Goal: Transaction & Acquisition: Book appointment/travel/reservation

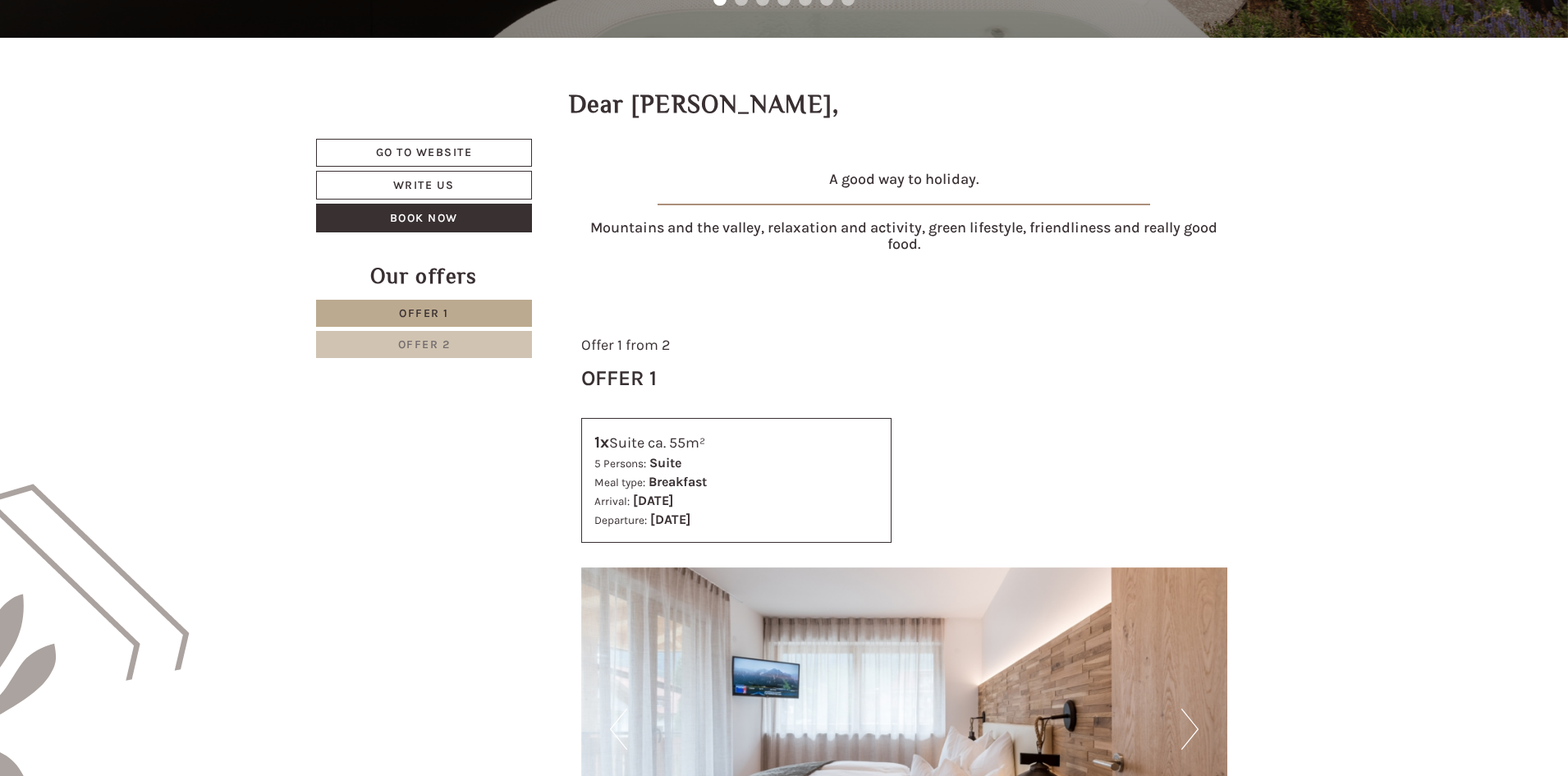
scroll to position [654, 0]
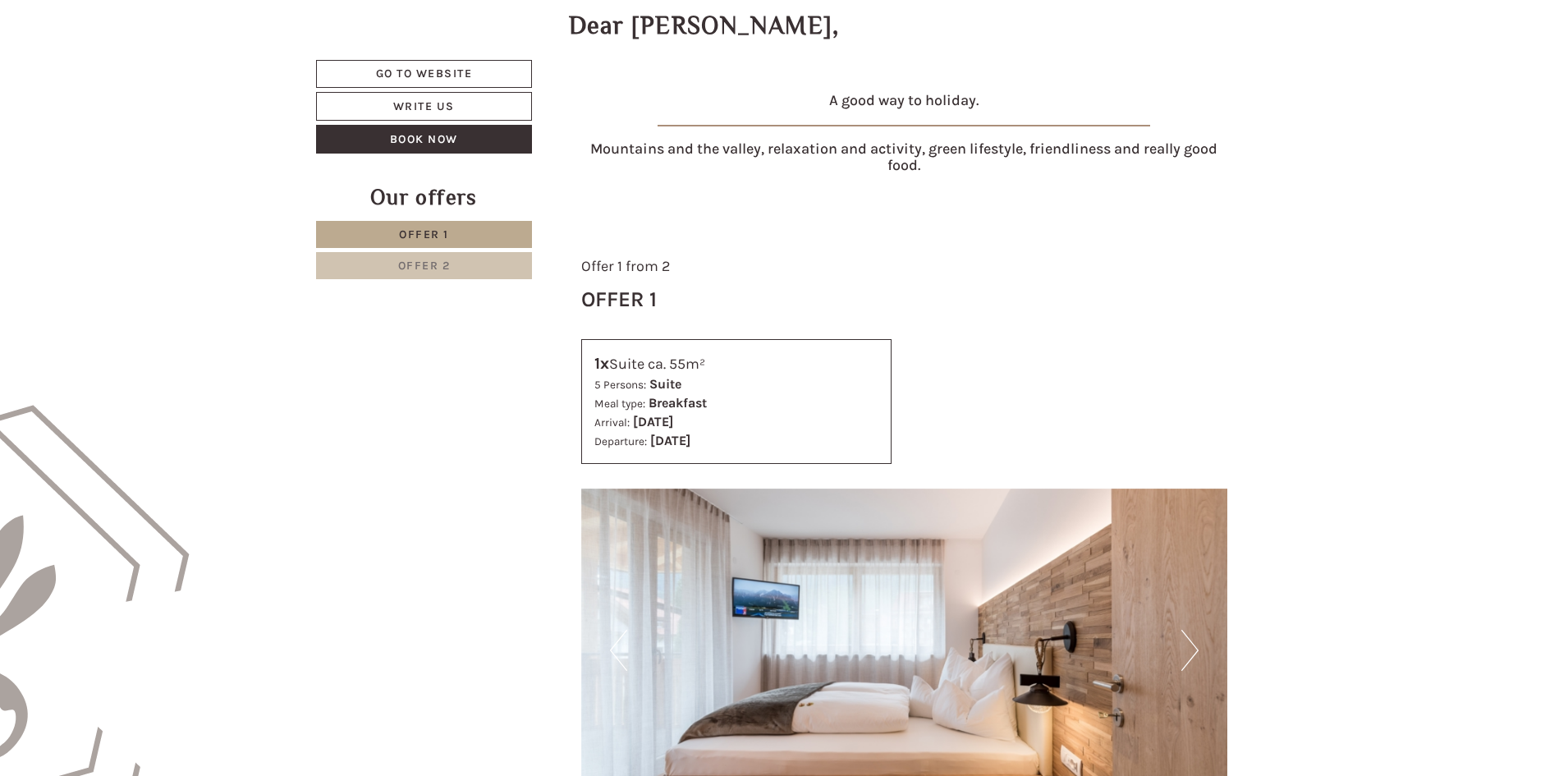
drag, startPoint x: 724, startPoint y: 415, endPoint x: 733, endPoint y: 434, distance: 21.0
click at [732, 433] on div "Offer 1 from 2 Offer 1 1x Suite ca. 55m² 5 Persons: Suite Meal type: Breakfast …" at bounding box center [904, 765] width 696 height 1067
drag, startPoint x: 806, startPoint y: 452, endPoint x: 907, endPoint y: 462, distance: 101.5
click at [894, 462] on div "1x Suite ca. 55m² 5 Persons: Suite Meal type: Breakfast Arrival: [DATE] Departu…" at bounding box center [737, 401] width 336 height 125
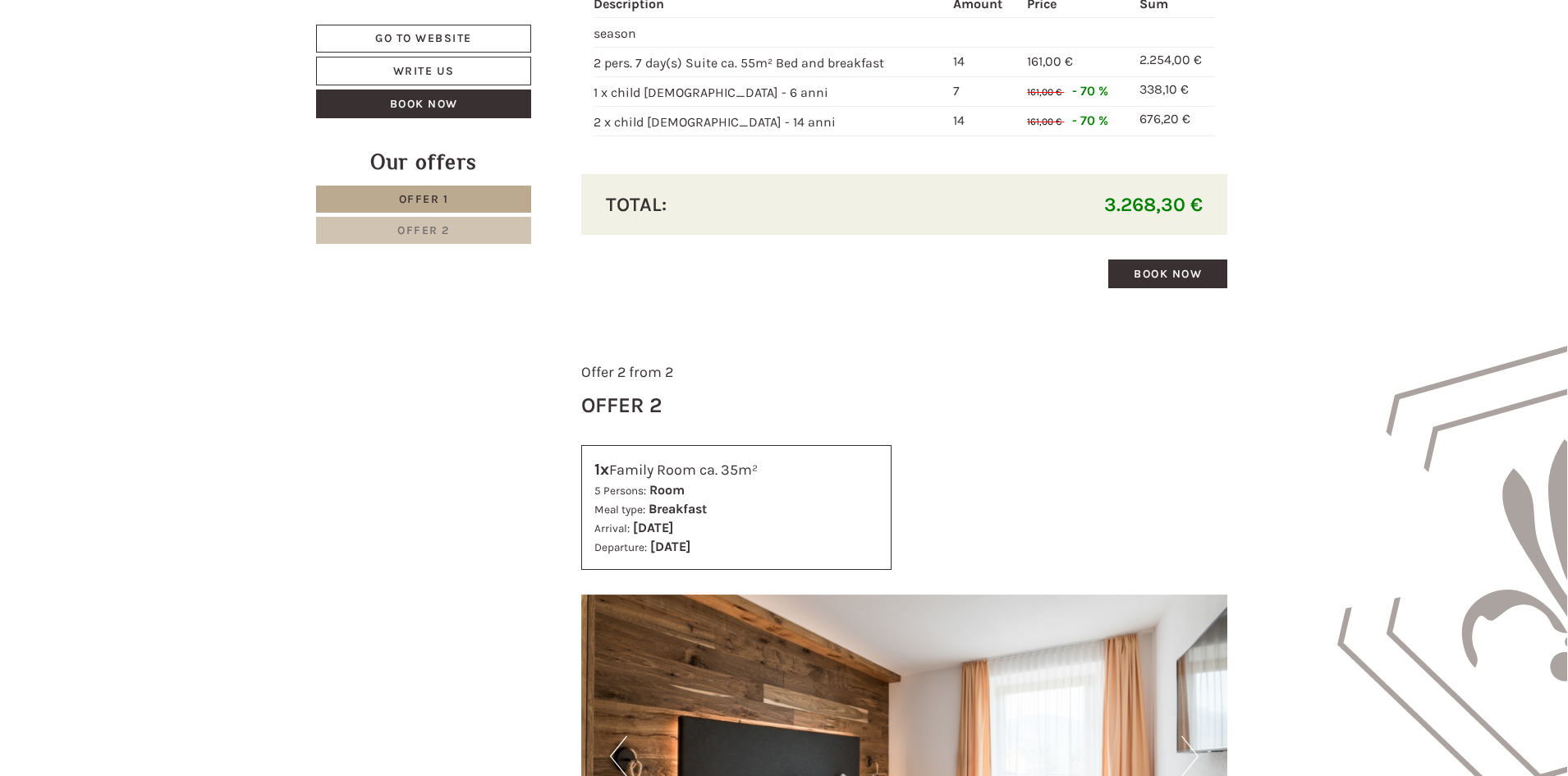
scroll to position [1967, 0]
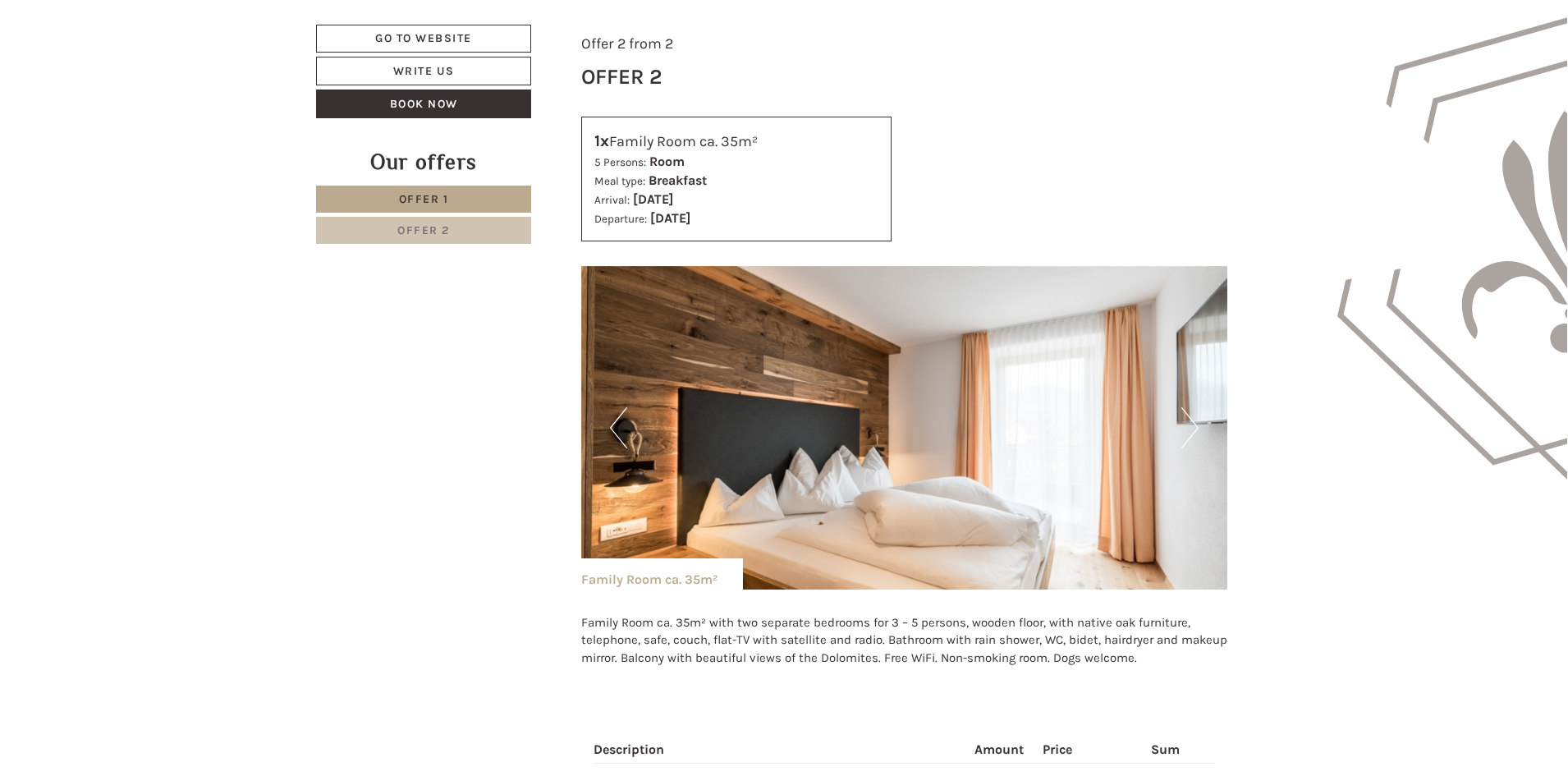
drag, startPoint x: 740, startPoint y: 132, endPoint x: 764, endPoint y: 194, distance: 66.5
click at [764, 194] on div "1x Family Room ca. 35m² 5 Persons: Room Meal type: Breakfast Arrival: [DATE] De…" at bounding box center [737, 179] width 311 height 125
click at [673, 195] on b "[DATE]" at bounding box center [653, 199] width 40 height 16
drag, startPoint x: 809, startPoint y: 179, endPoint x: 834, endPoint y: 250, distance: 75.3
click at [828, 232] on div "1x Family Room ca. 35m² 5 Persons: Room Meal type: Breakfast Arrival: [DATE] De…" at bounding box center [737, 179] width 311 height 125
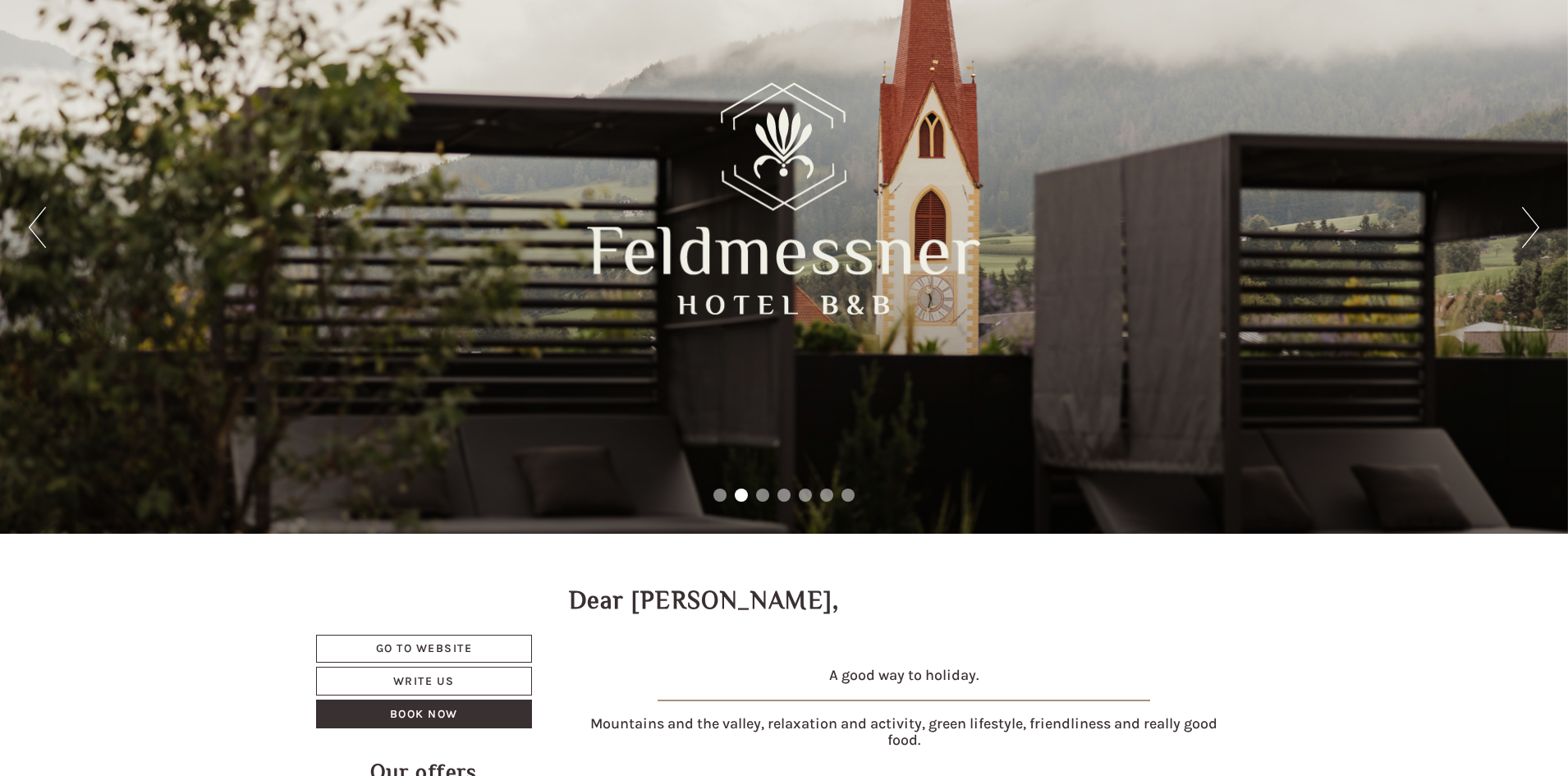
scroll to position [0, 0]
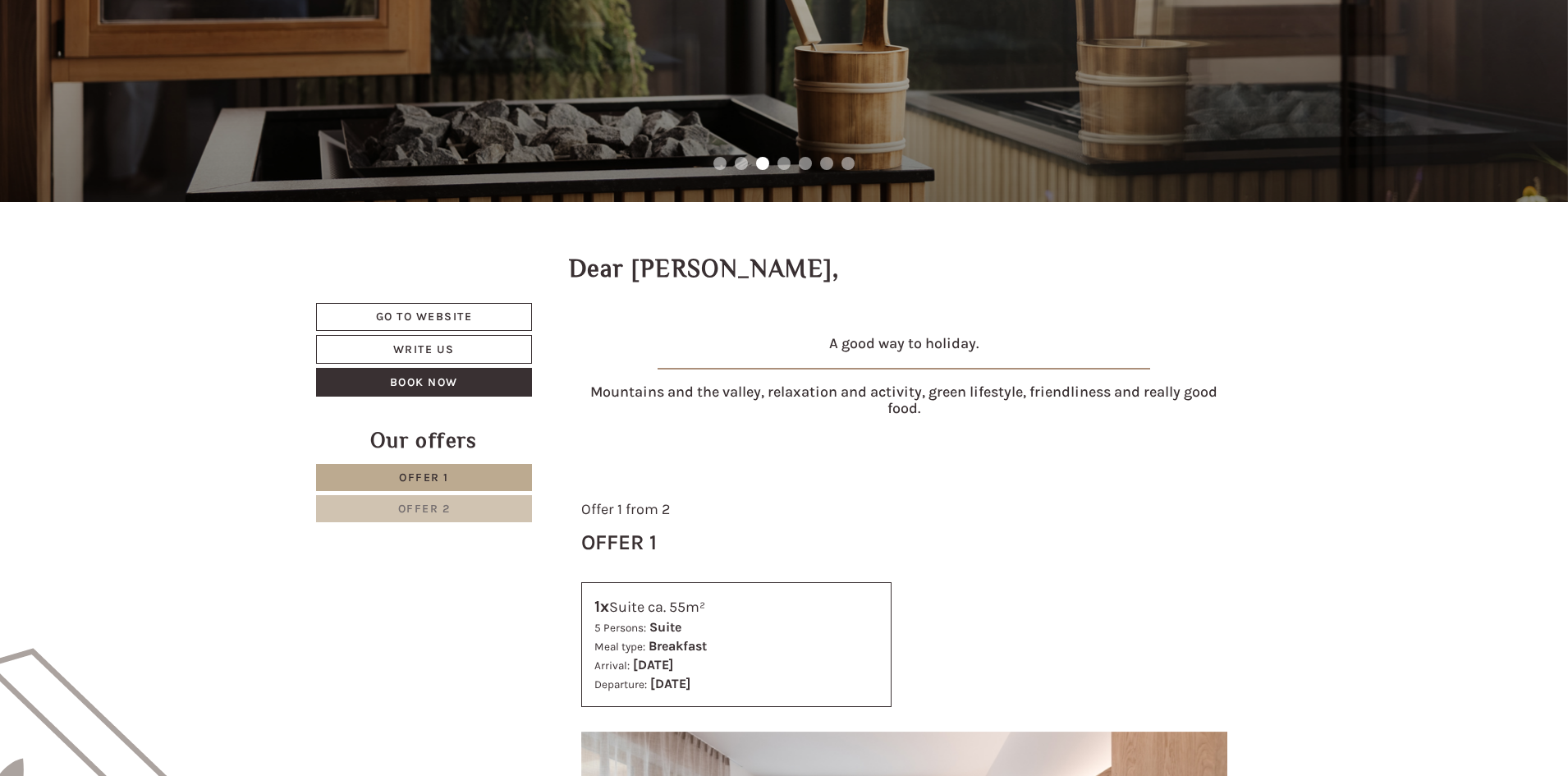
click at [424, 482] on span "Offer 1" at bounding box center [423, 477] width 50 height 14
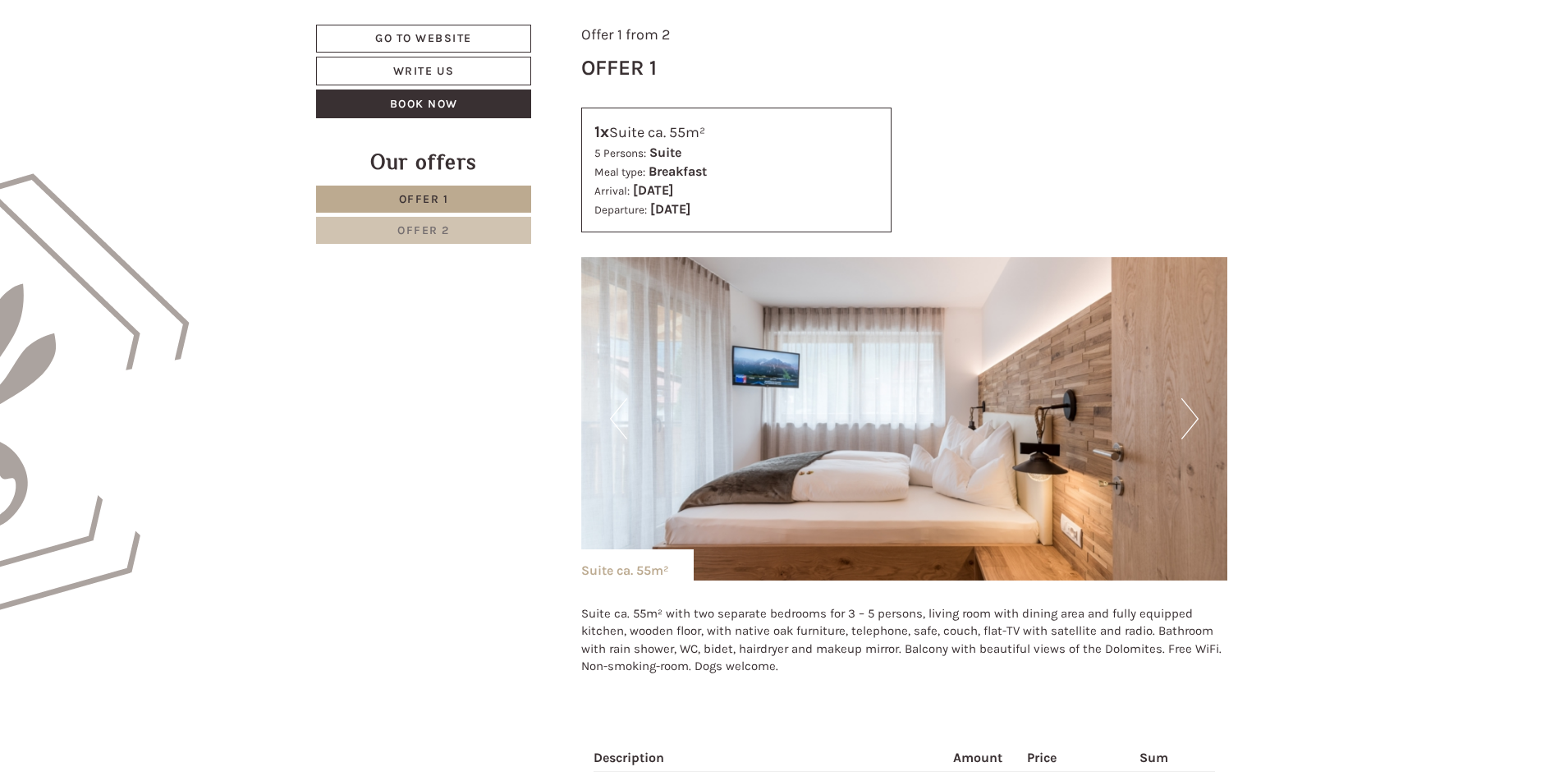
click at [488, 215] on nav "Offer 1 Offer 2" at bounding box center [426, 215] width 220 height 58
click at [483, 231] on link "Offer 2" at bounding box center [423, 230] width 215 height 27
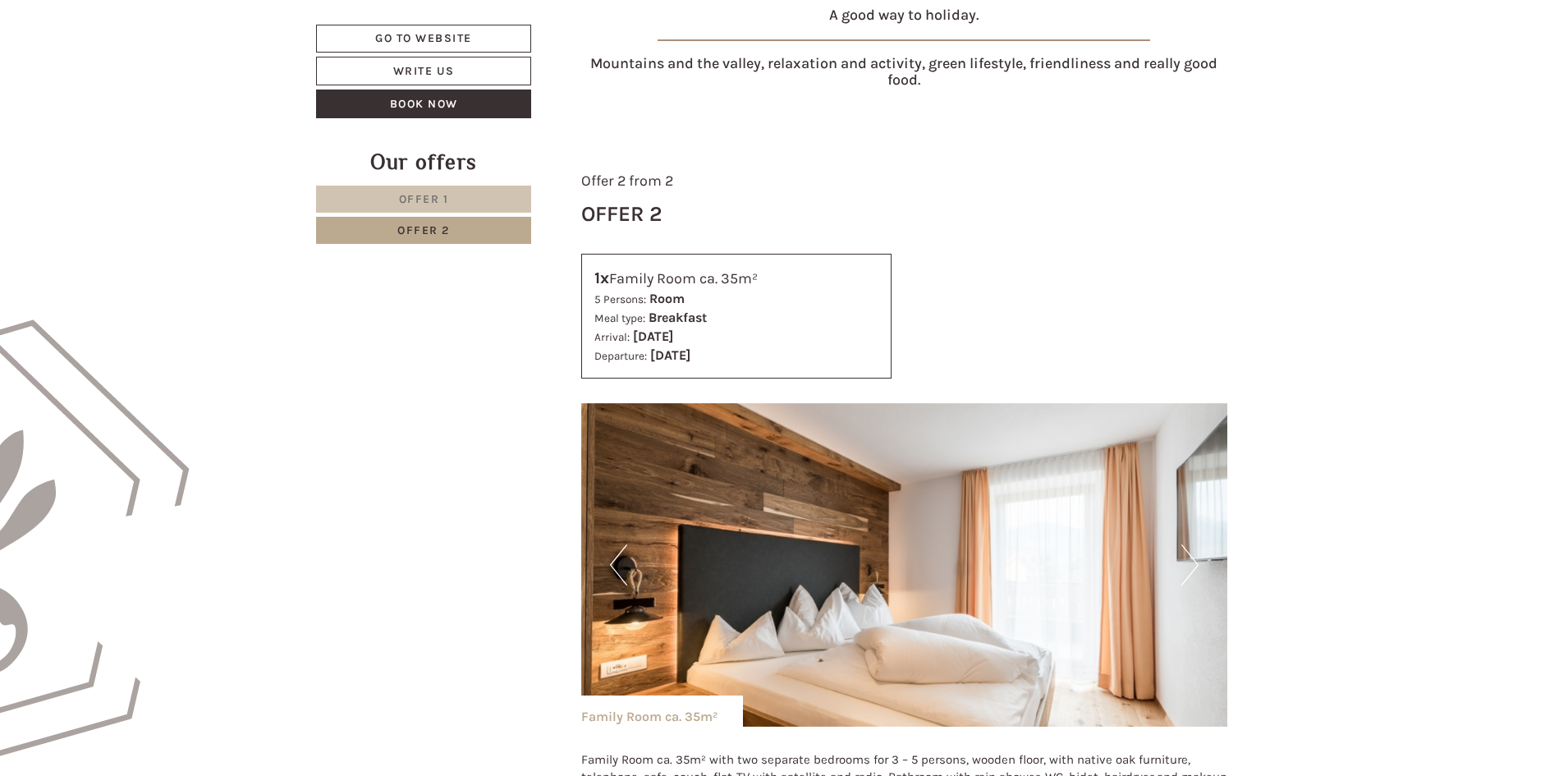
scroll to position [1396, 0]
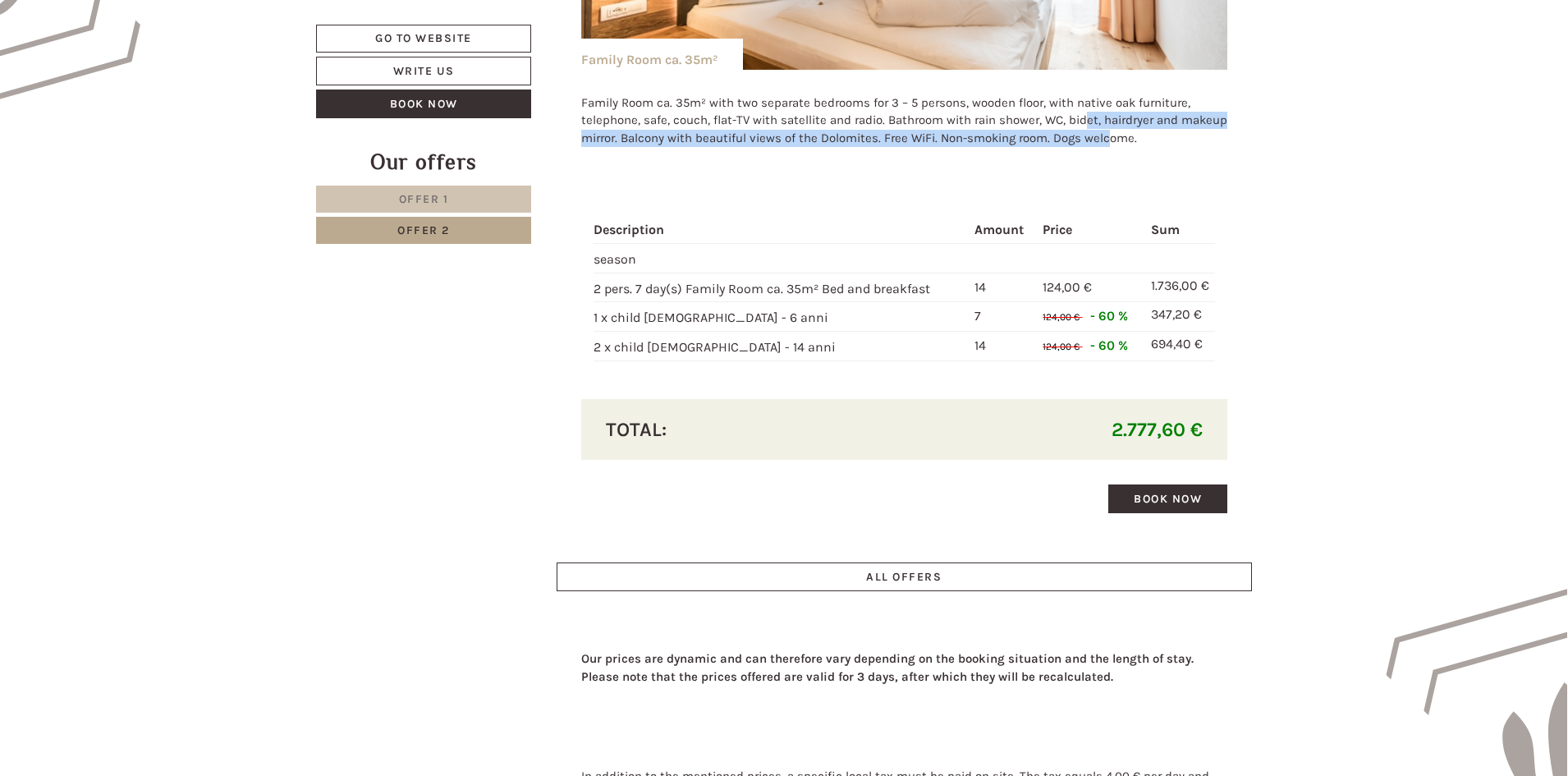
drag, startPoint x: 1084, startPoint y: 120, endPoint x: 1108, endPoint y: 153, distance: 40.8
click at [1108, 153] on div "Family Room ca. 35m² with two separate bedrooms for 3 – 5 persons, wooden floor…" at bounding box center [904, 125] width 647 height 110
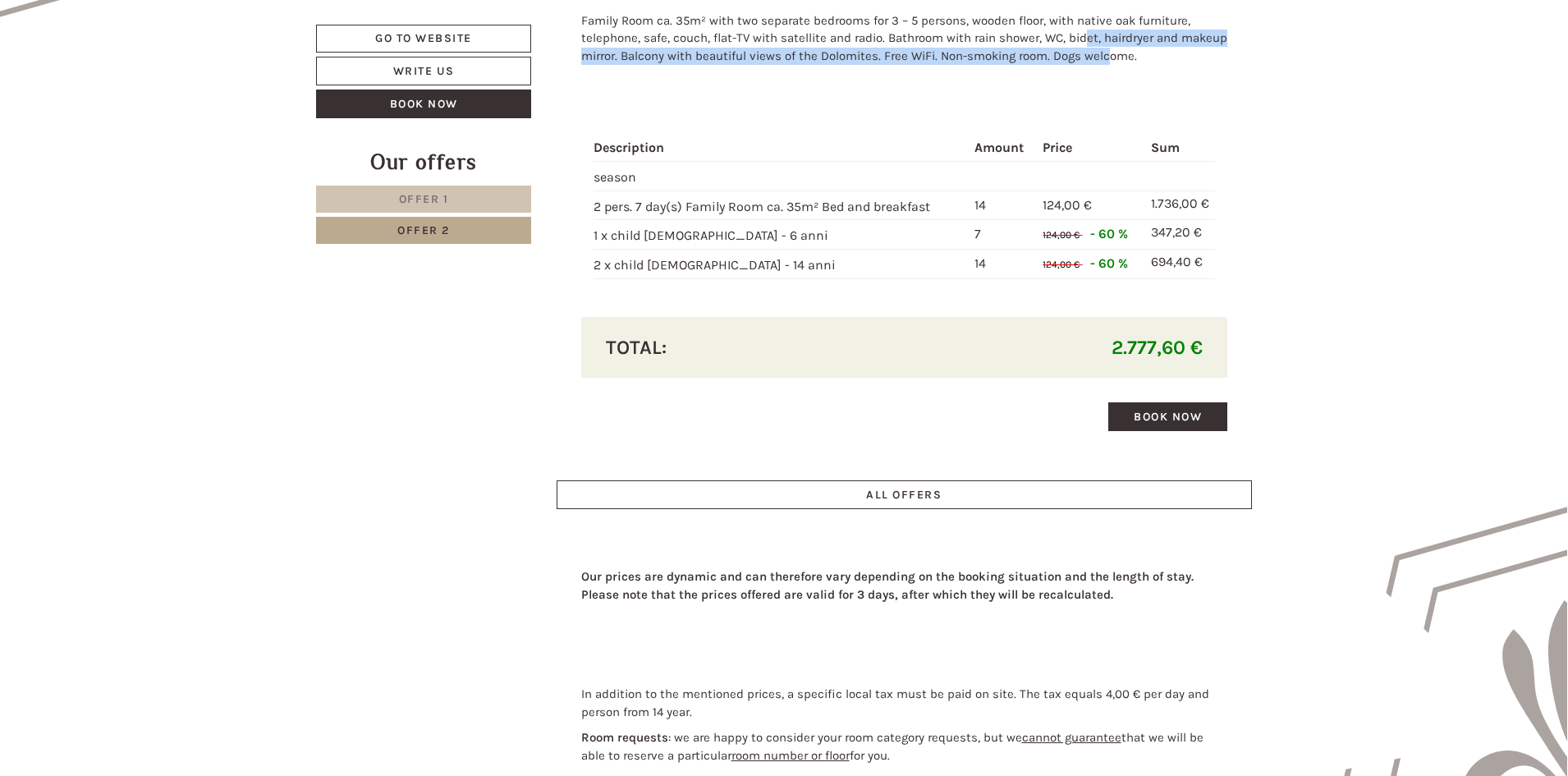
scroll to position [1314, 0]
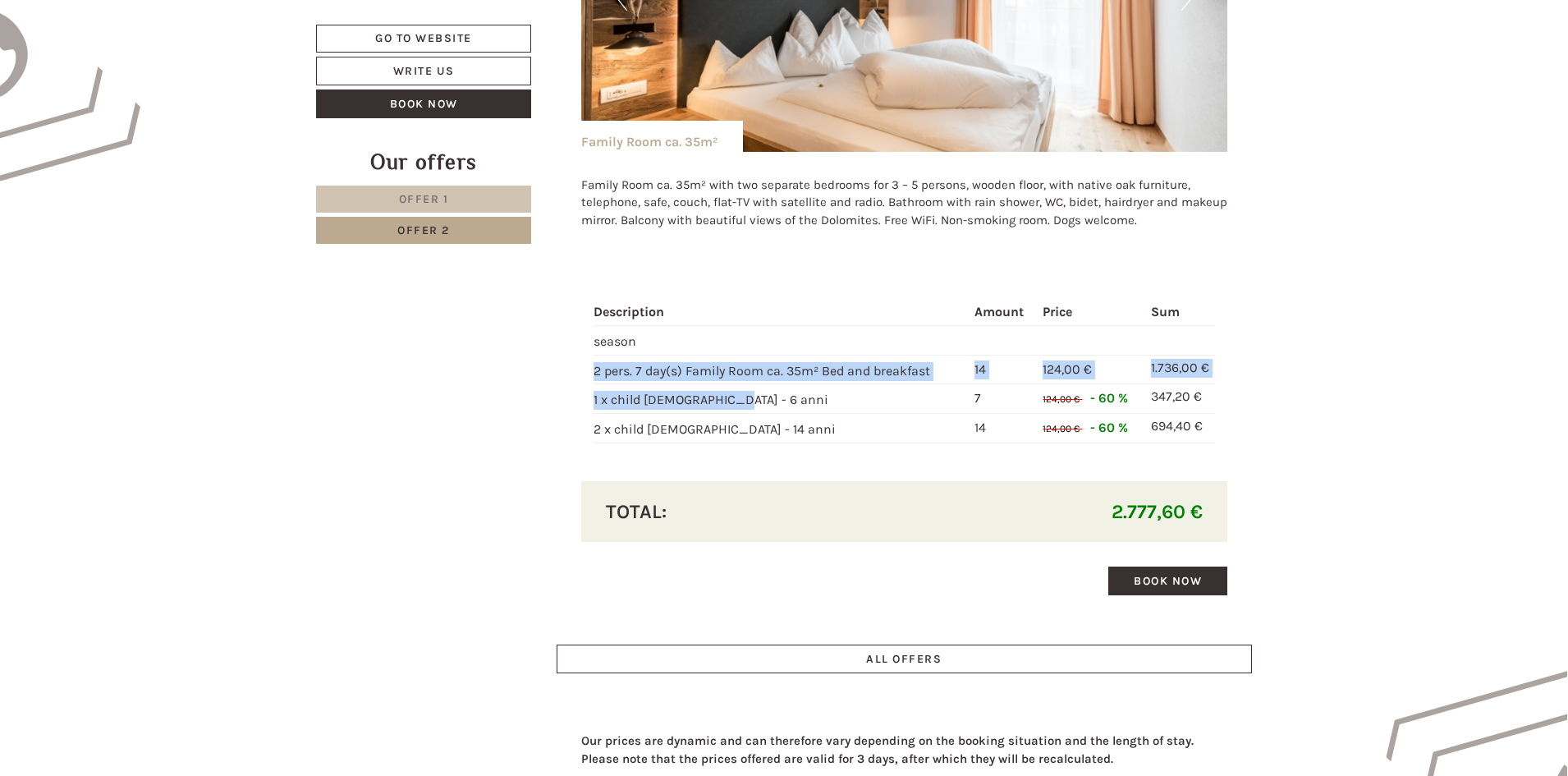
drag, startPoint x: 682, startPoint y: 332, endPoint x: 753, endPoint y: 383, distance: 87.4
click at [753, 383] on tbody "Description Amount Price Sum season 2 pers. 7 day(s) Family Room ca. 35m² Bed a…" at bounding box center [904, 371] width 622 height 144
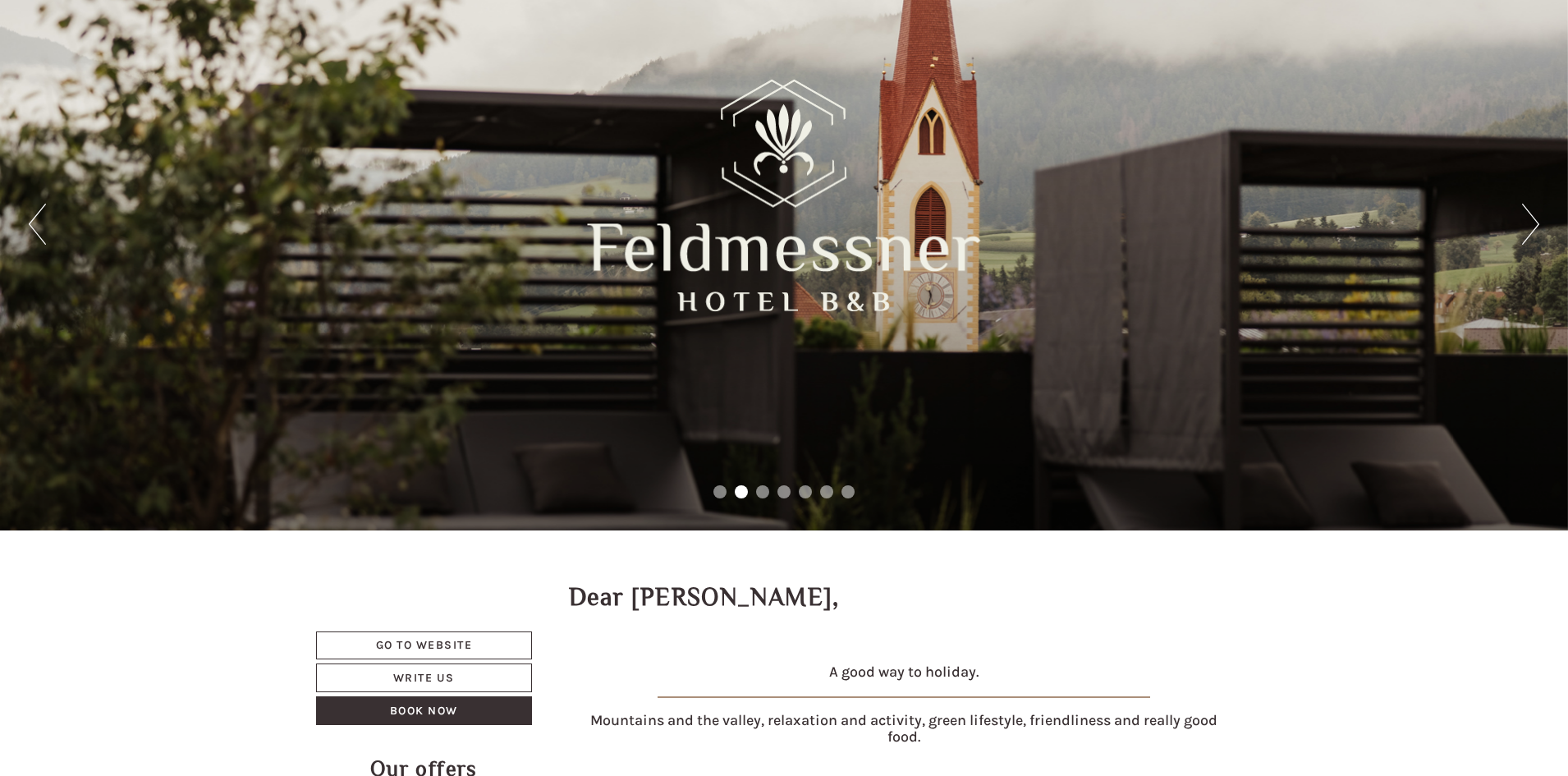
scroll to position [656, 0]
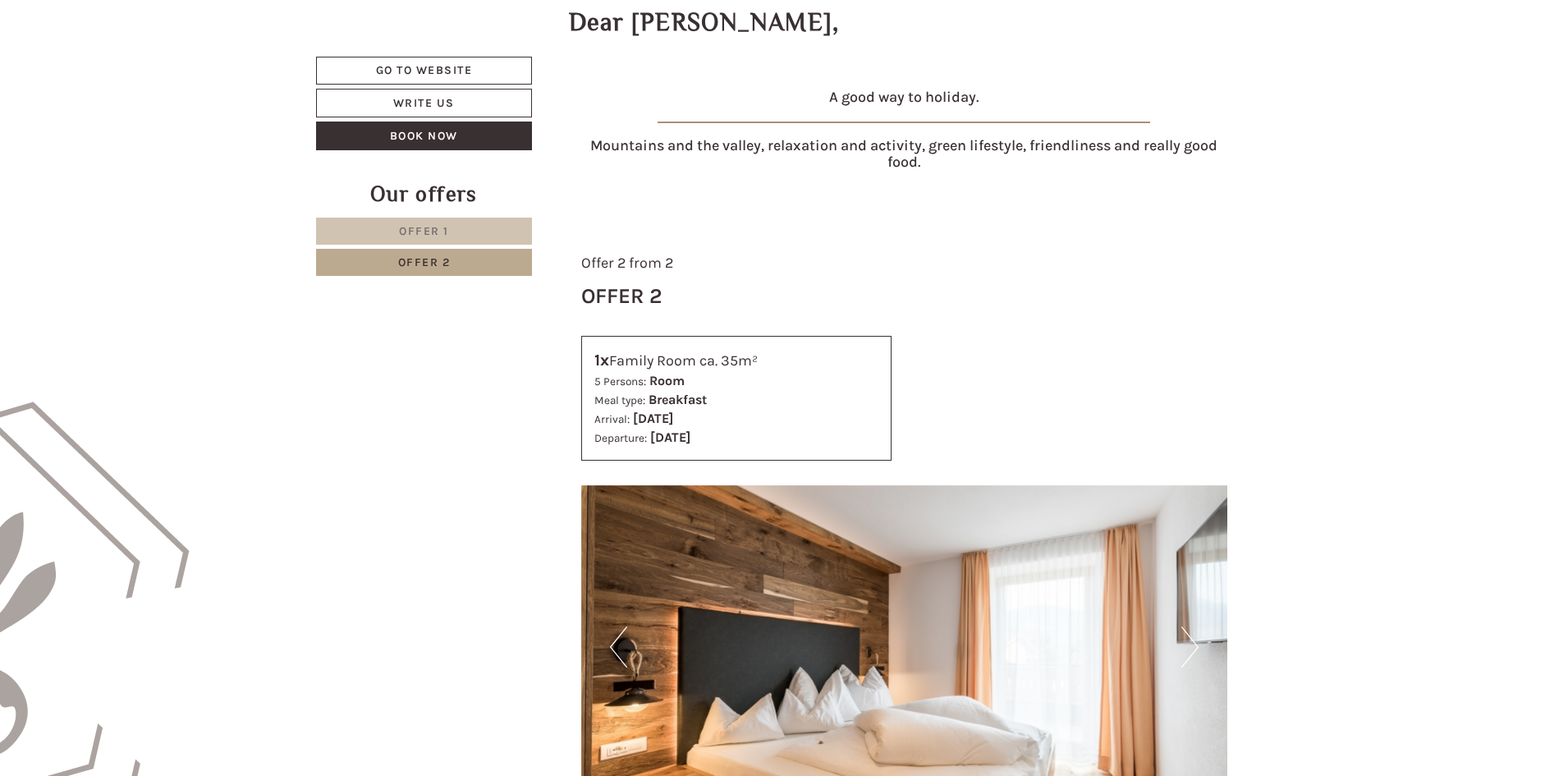
click at [461, 241] on link "Offer 1" at bounding box center [423, 230] width 216 height 27
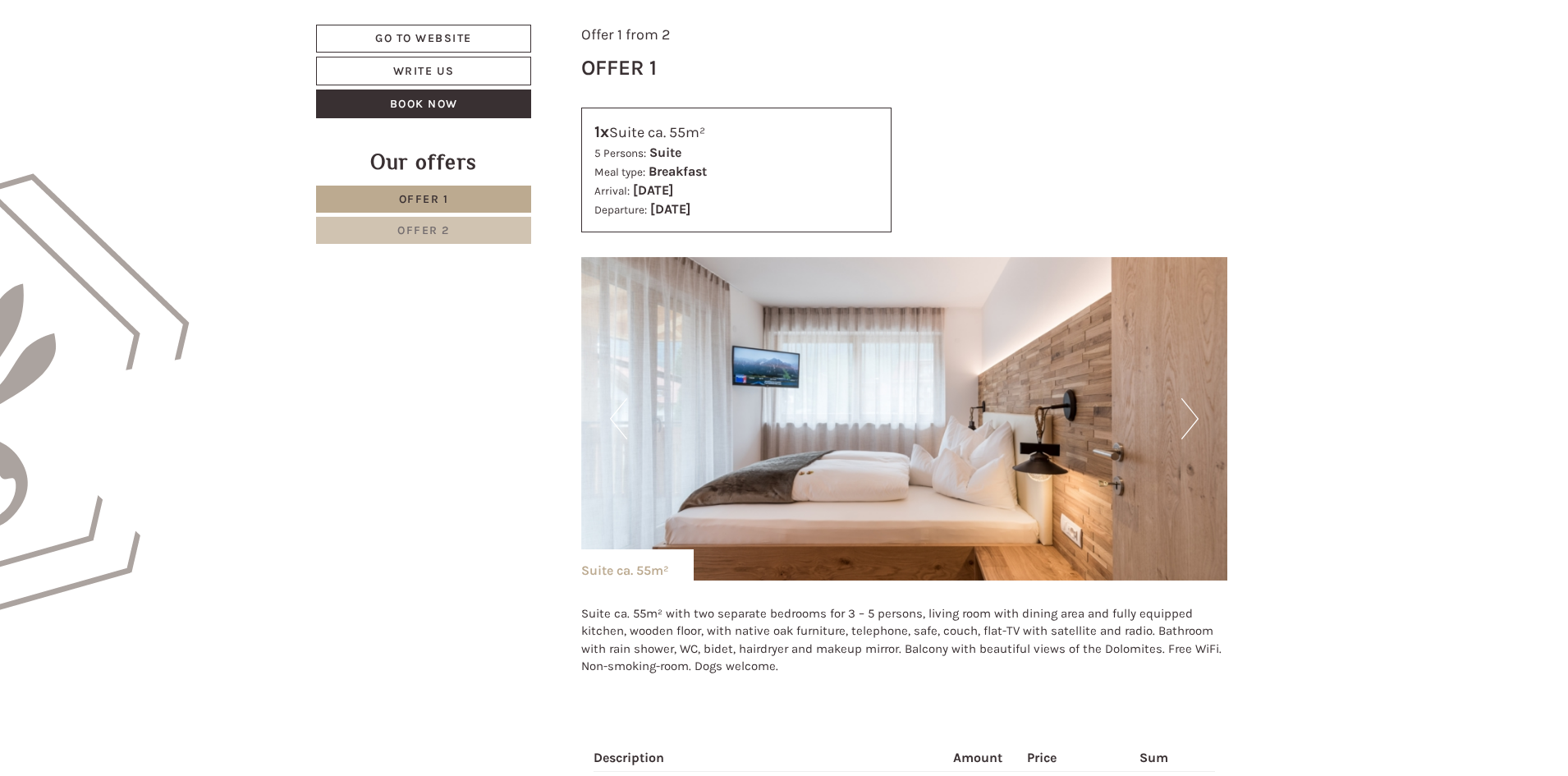
scroll to position [1459, 0]
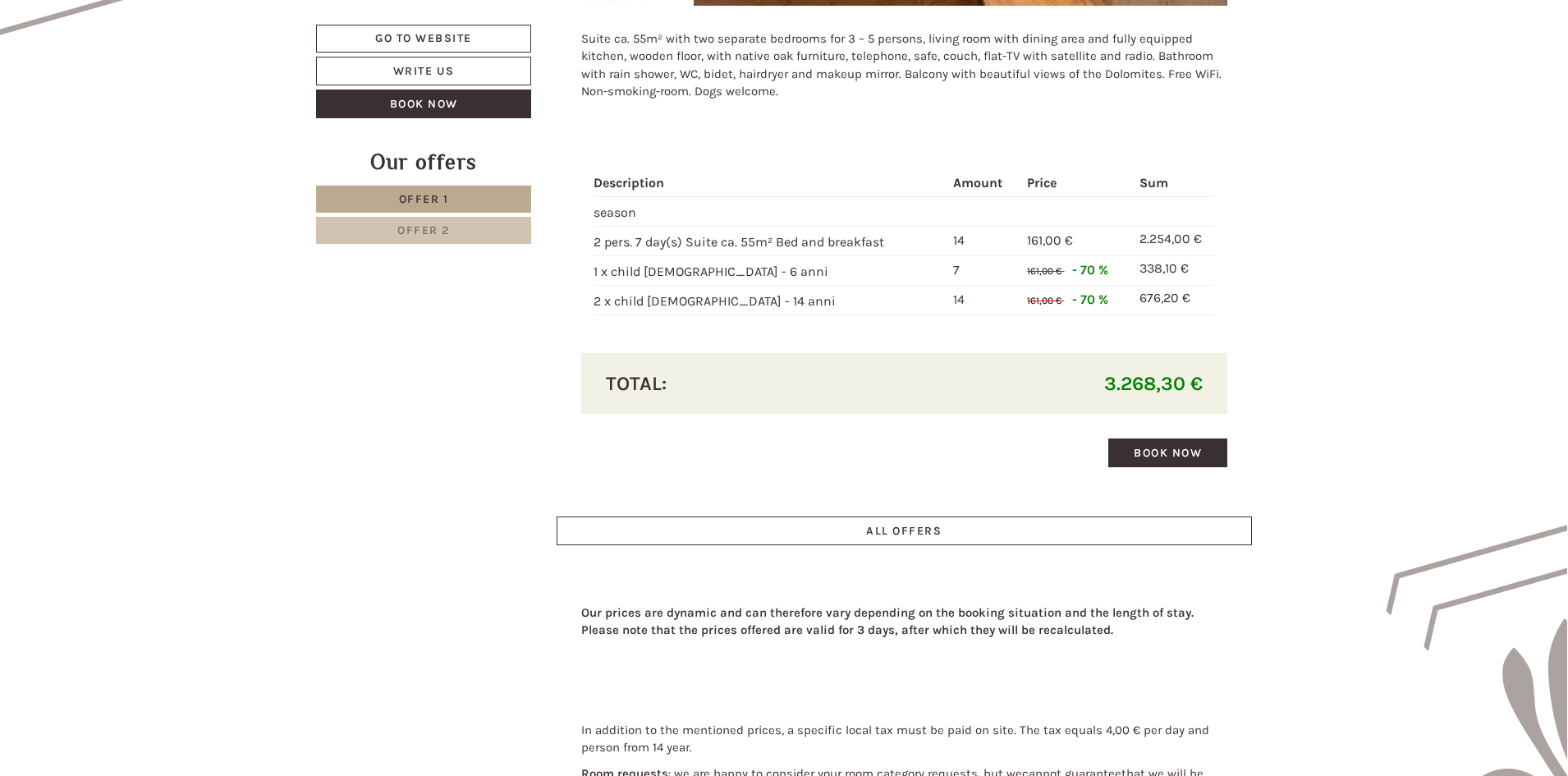
drag, startPoint x: 1275, startPoint y: 245, endPoint x: 1296, endPoint y: 286, distance: 46.1
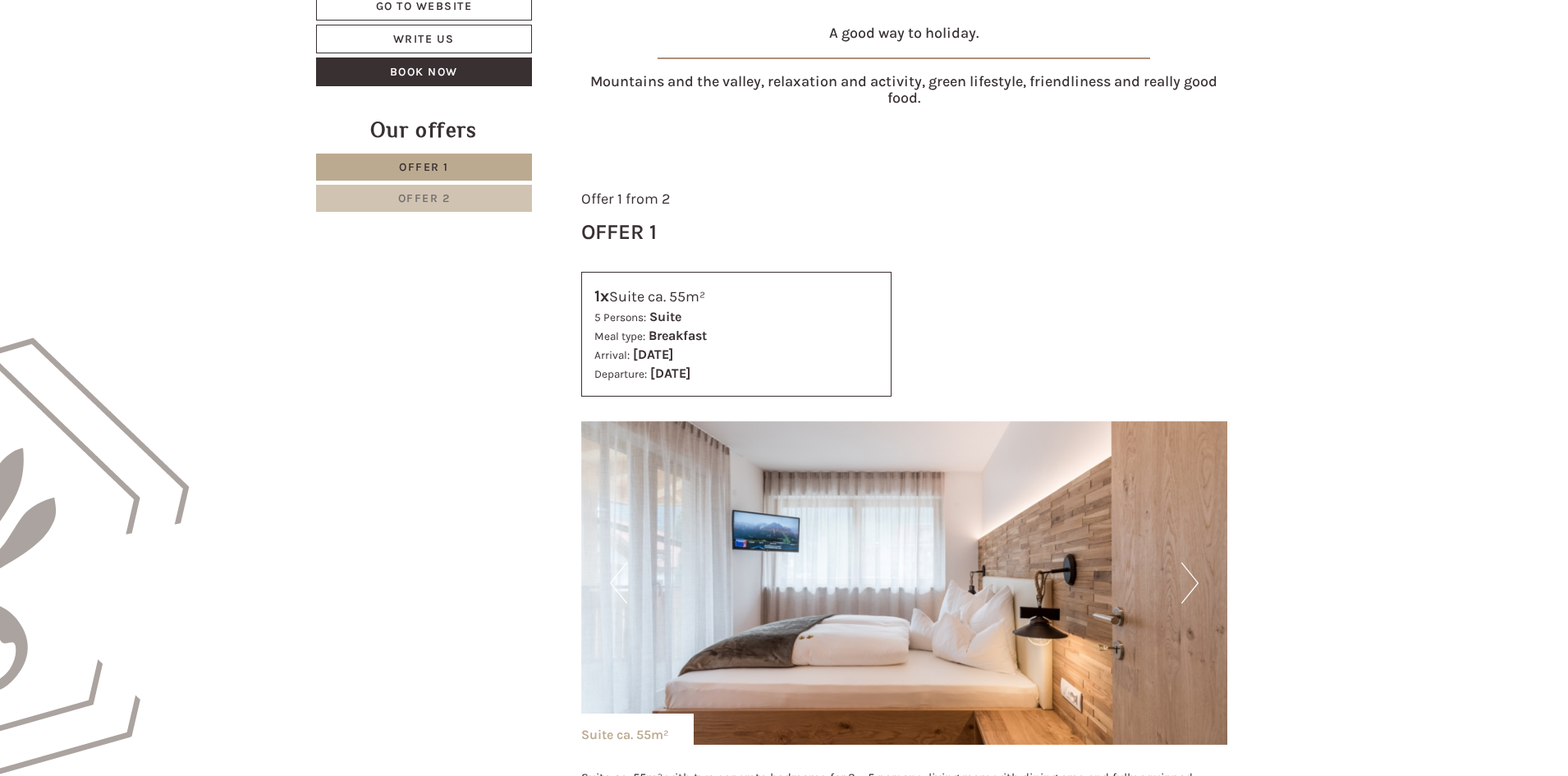
scroll to position [639, 0]
